Goal: Find specific page/section: Find specific page/section

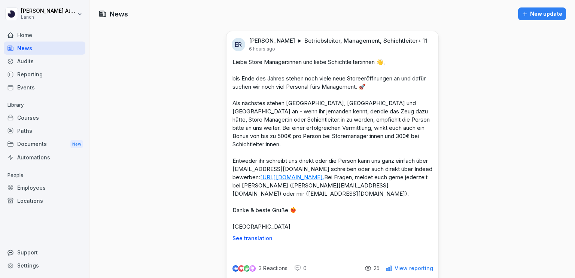
scroll to position [1069, 0]
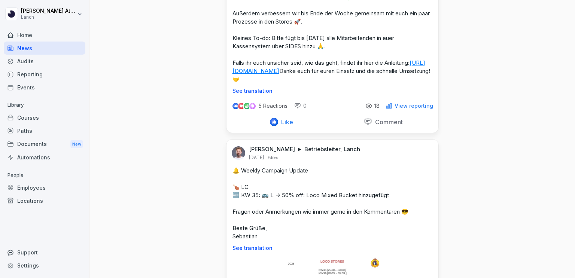
click at [24, 64] on div "Audits" at bounding box center [45, 61] width 82 height 13
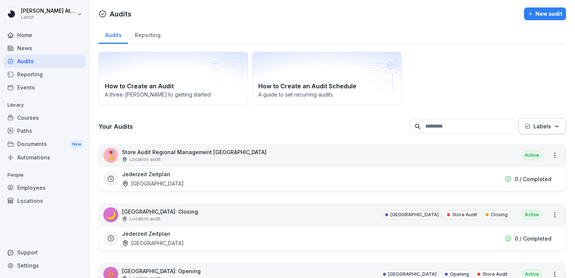
click at [24, 64] on div "Audits" at bounding box center [45, 61] width 82 height 13
